Goal: Task Accomplishment & Management: Manage account settings

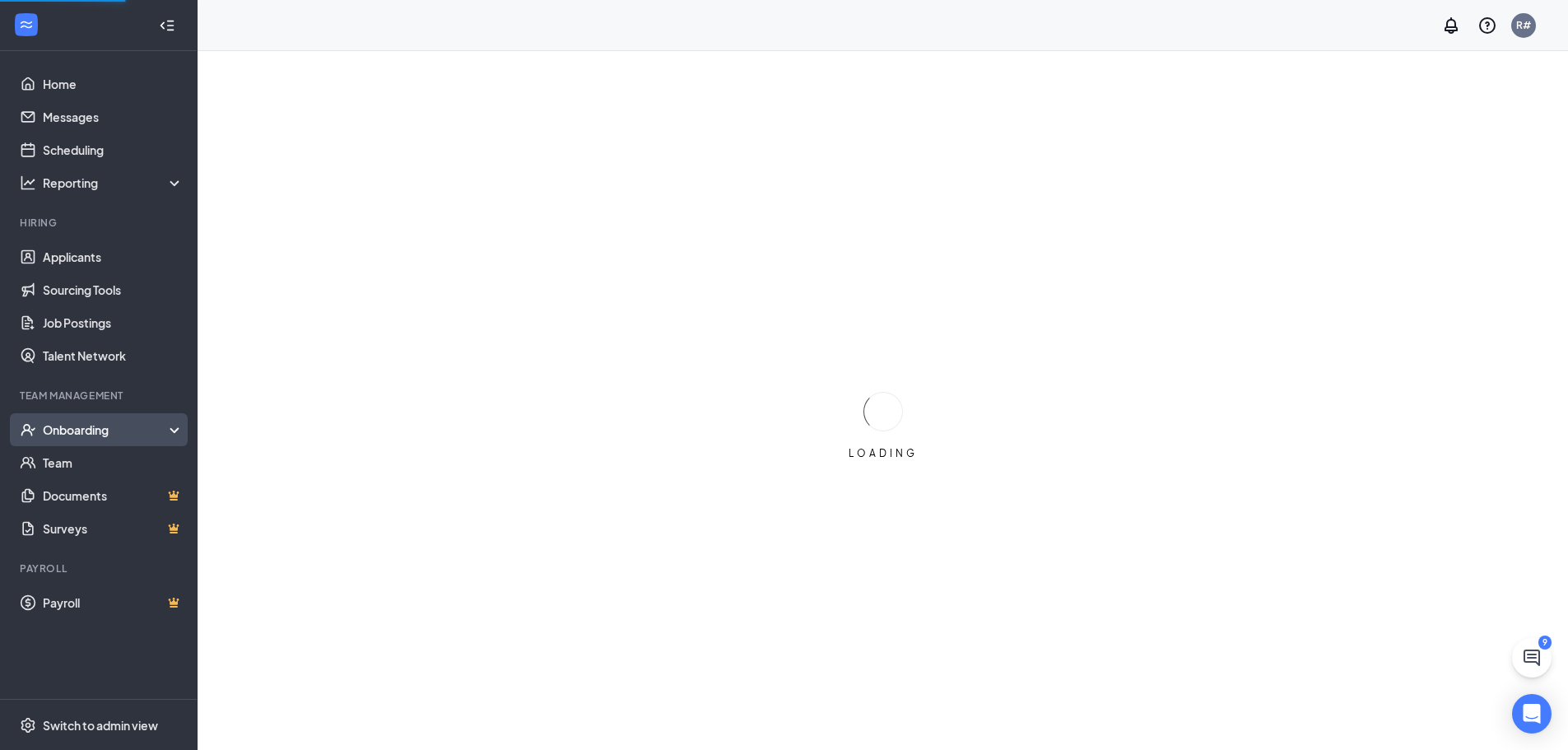
click at [69, 430] on div "Onboarding" at bounding box center [107, 429] width 127 height 16
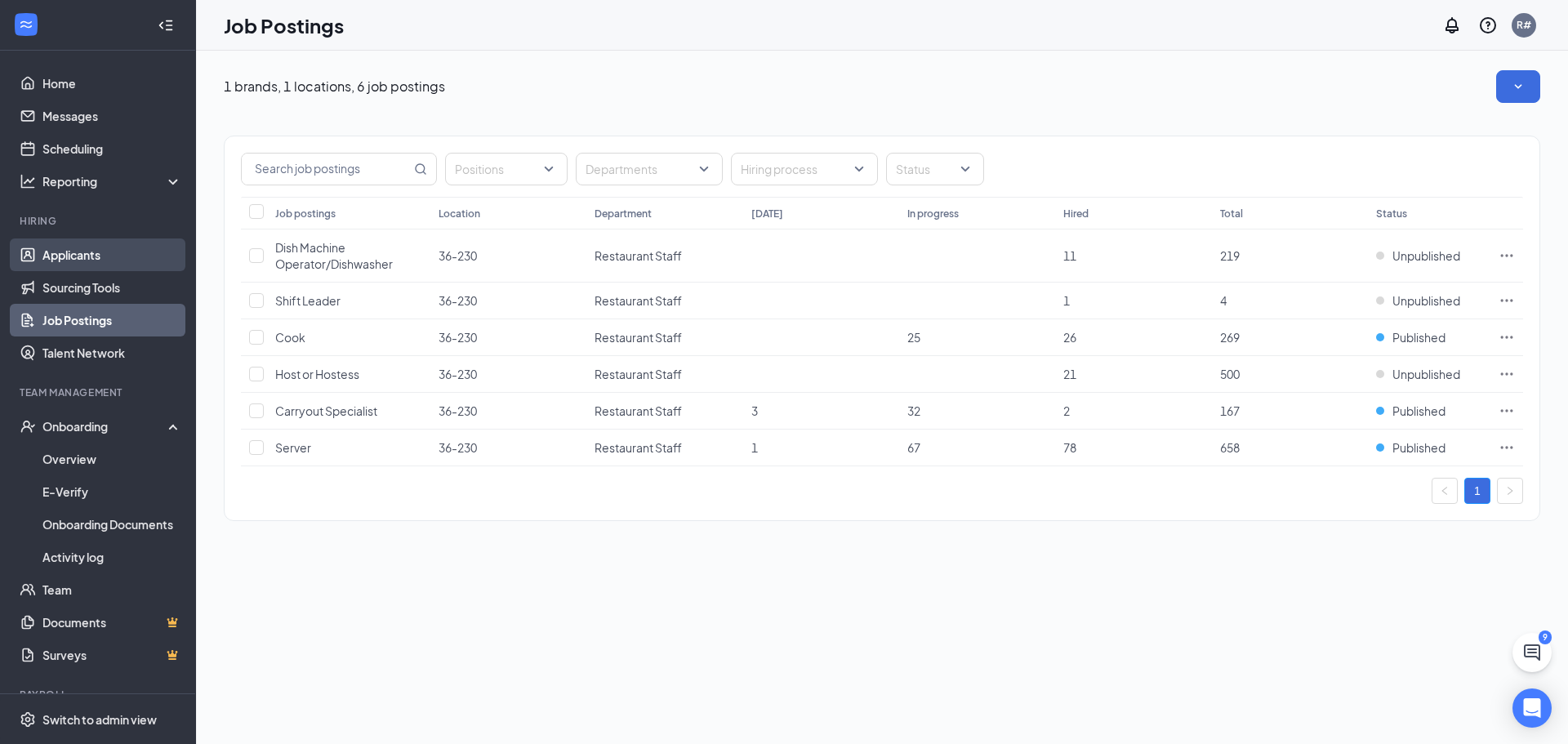
click at [80, 250] on link "Applicants" at bounding box center [112, 254] width 140 height 32
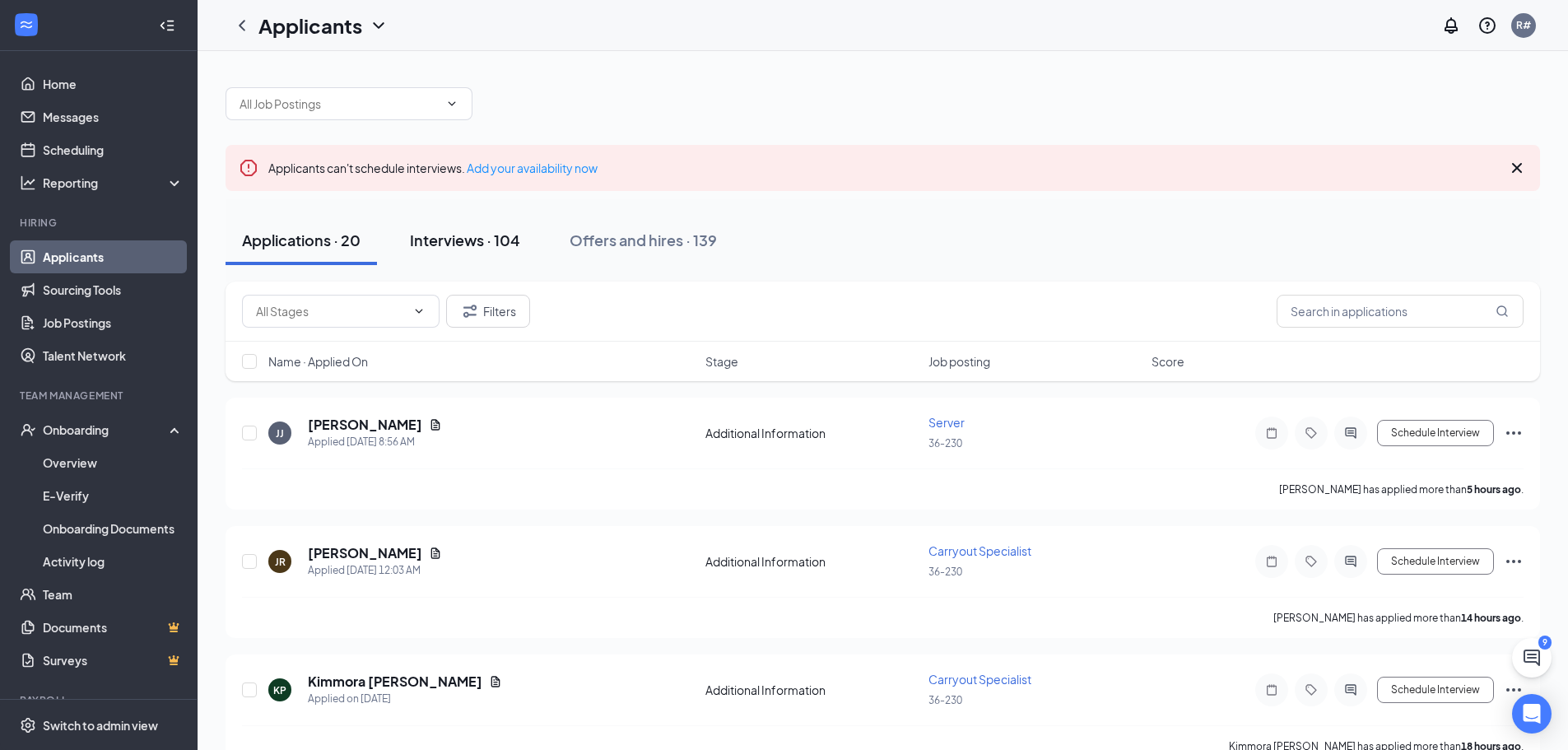
click at [478, 244] on div "Interviews · 104" at bounding box center [465, 239] width 110 height 20
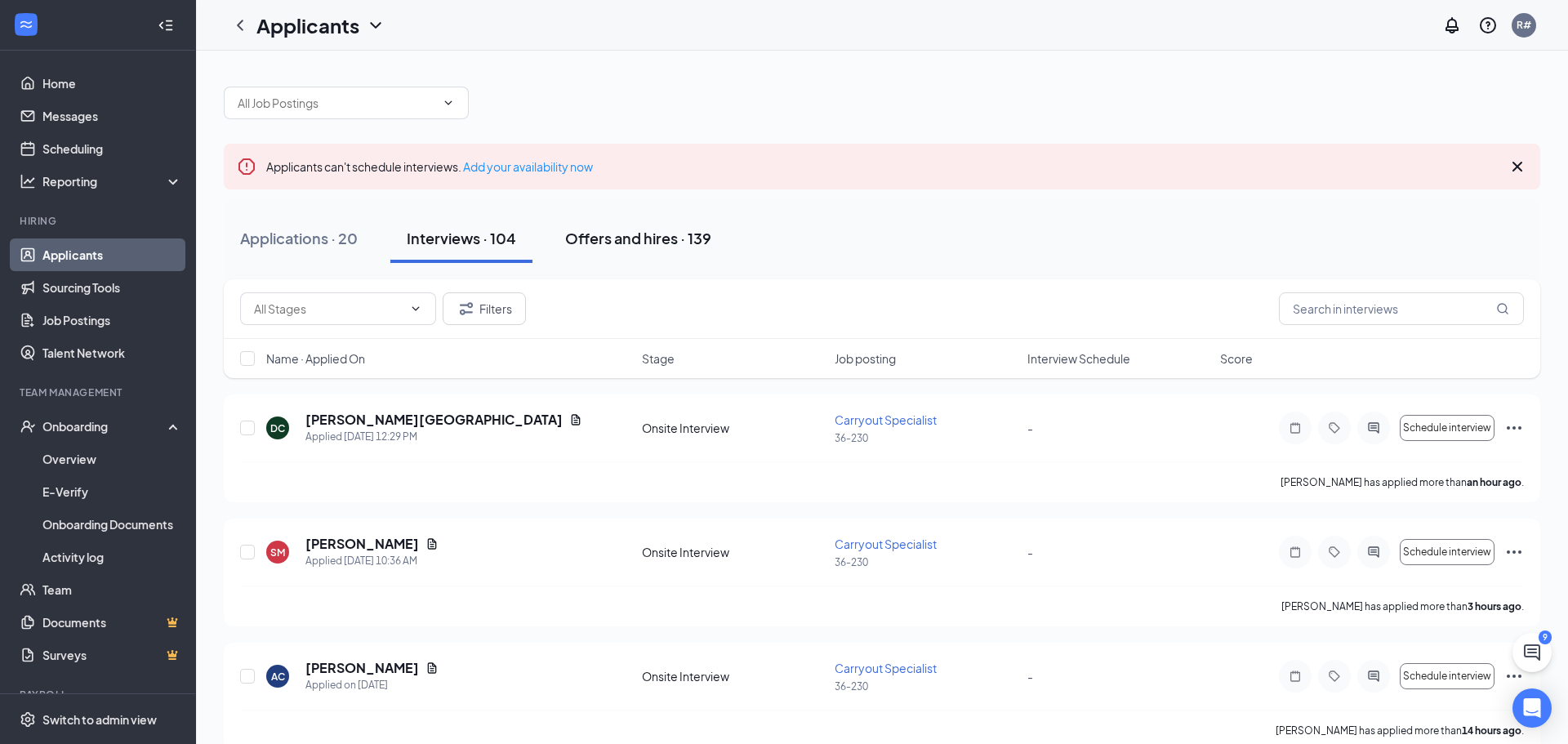
click at [601, 246] on div "Offers and hires · 139" at bounding box center [638, 237] width 146 height 20
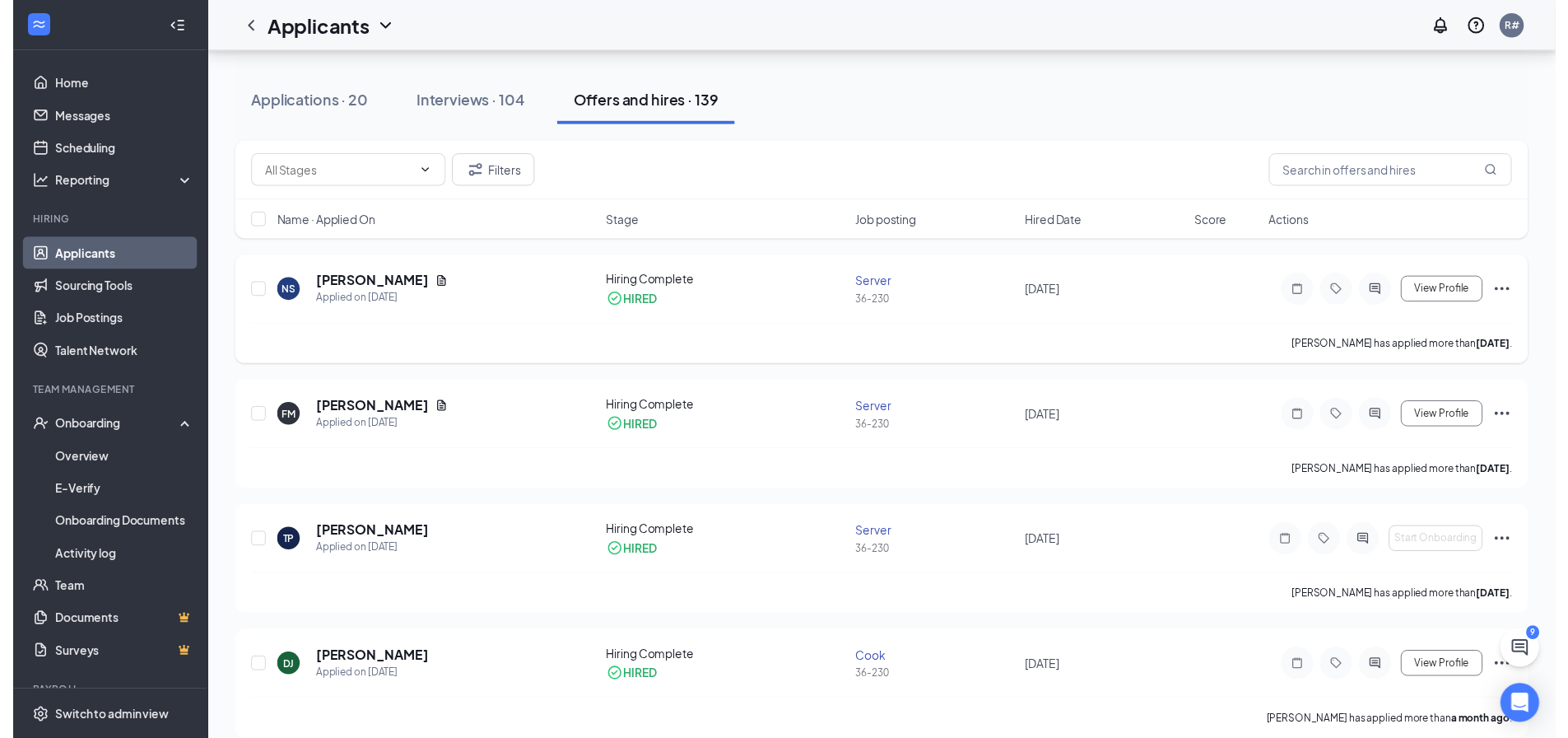
scroll to position [164, 0]
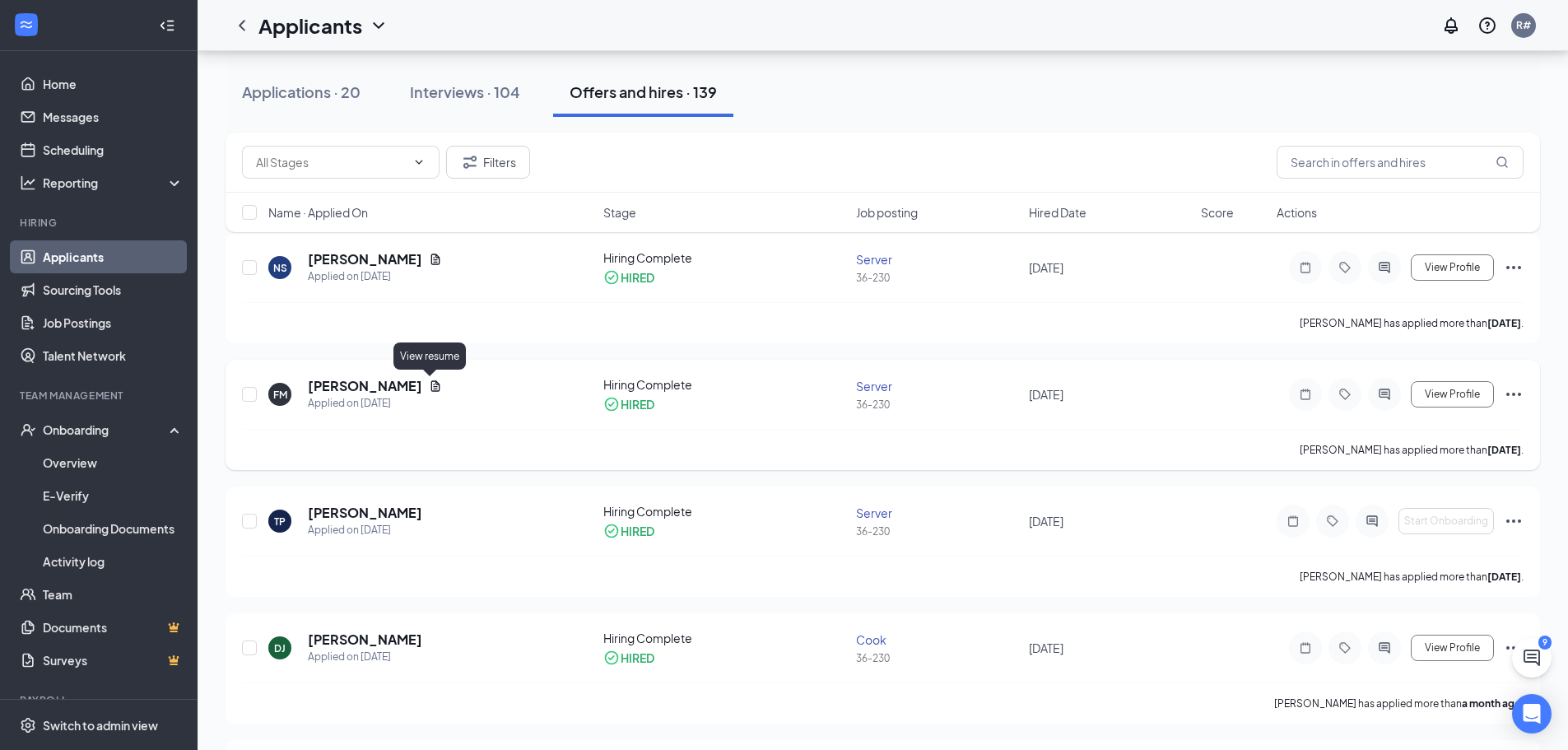
click at [431, 387] on icon "Document" at bounding box center [435, 385] width 9 height 11
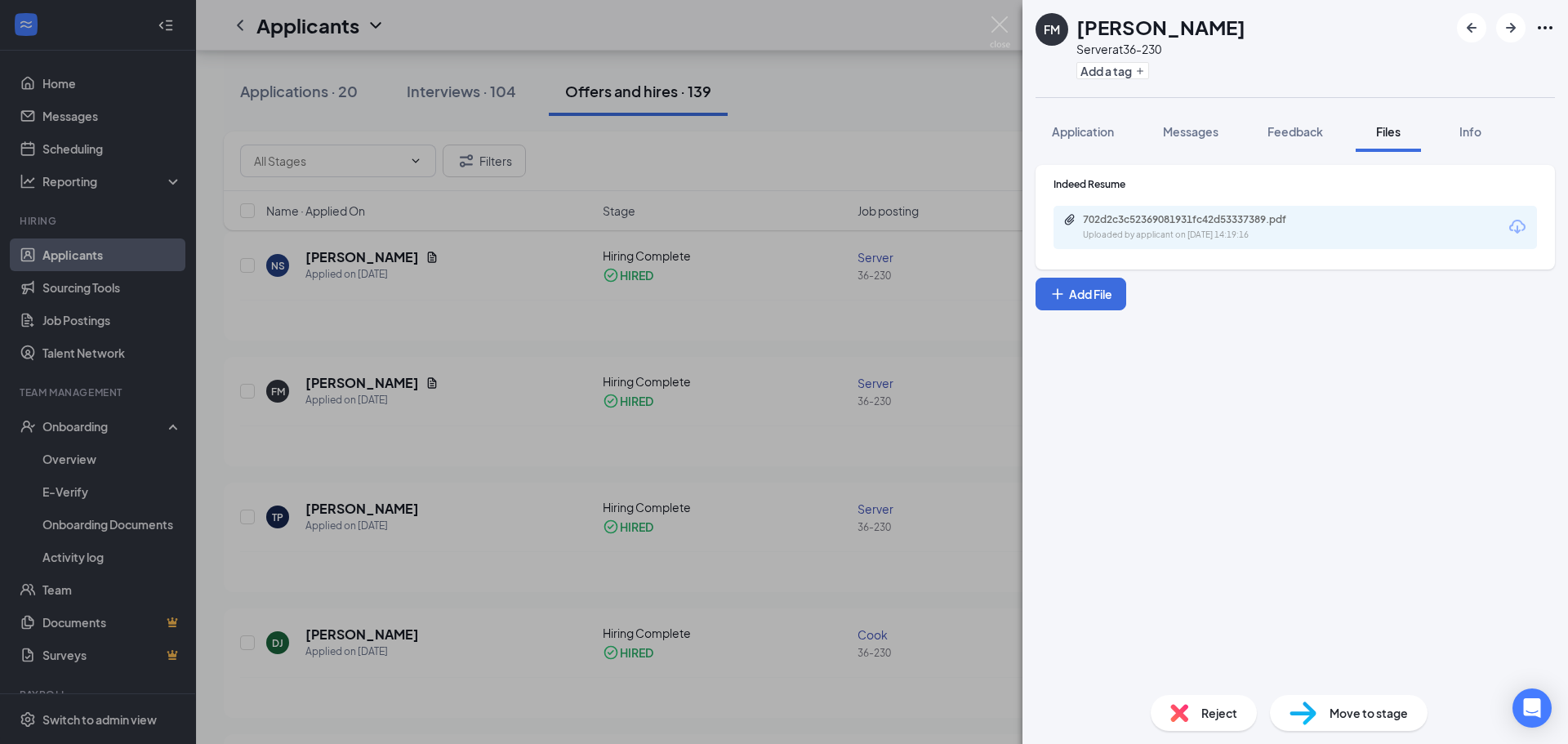
click at [1168, 211] on div "702d2c3c52369081931fc42d53337389.pdf Uploaded by applicant on [DATE] 14:19:16" at bounding box center [1294, 227] width 483 height 43
click at [1169, 220] on div "702d2c3c52369081931fc42d53337389.pdf" at bounding box center [1197, 220] width 229 height 13
click at [485, 432] on div "FM [PERSON_NAME] Server at 36-230 Add a tag Application Messages Feedback Files…" at bounding box center [784, 372] width 1568 height 744
